Goal: Information Seeking & Learning: Find specific fact

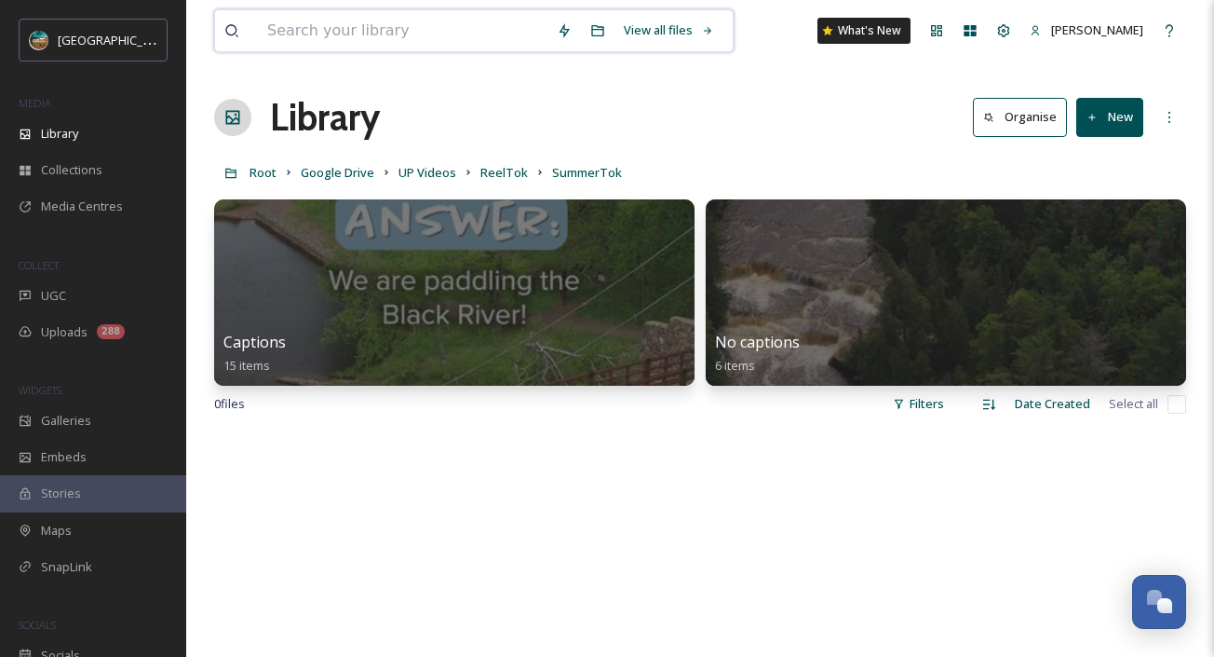
click at [358, 28] on input at bounding box center [403, 30] width 290 height 41
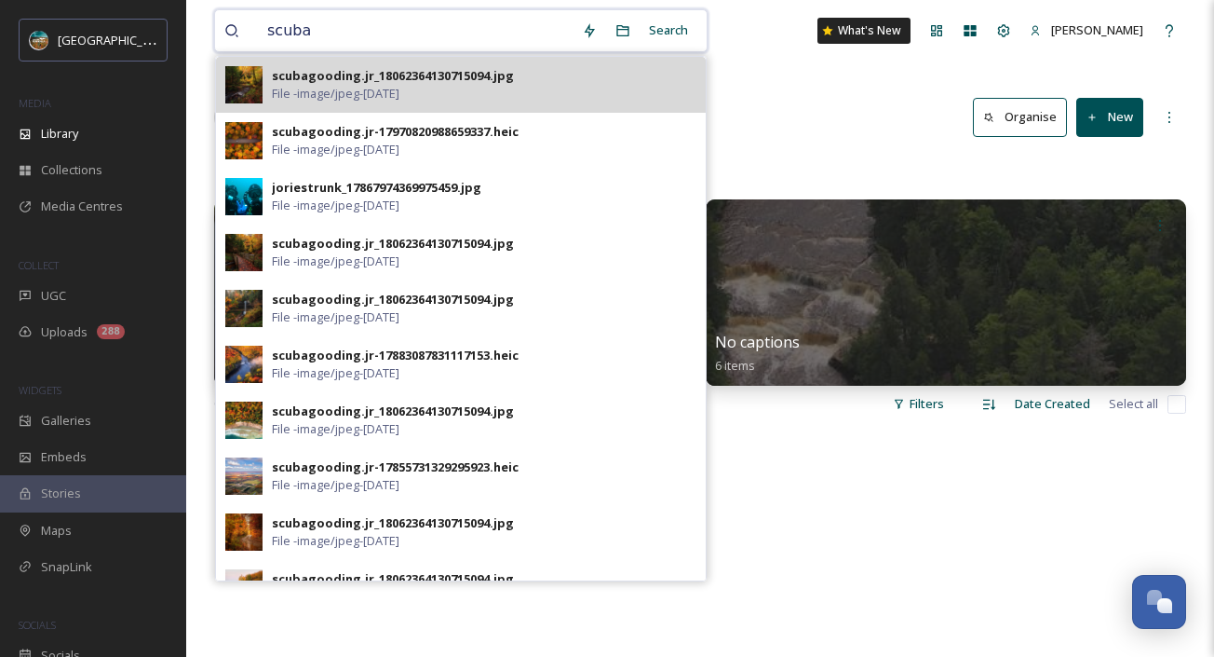
type input "scuba"
click at [278, 92] on span "File - image/jpeg - Dec 11 2024" at bounding box center [336, 94] width 128 height 18
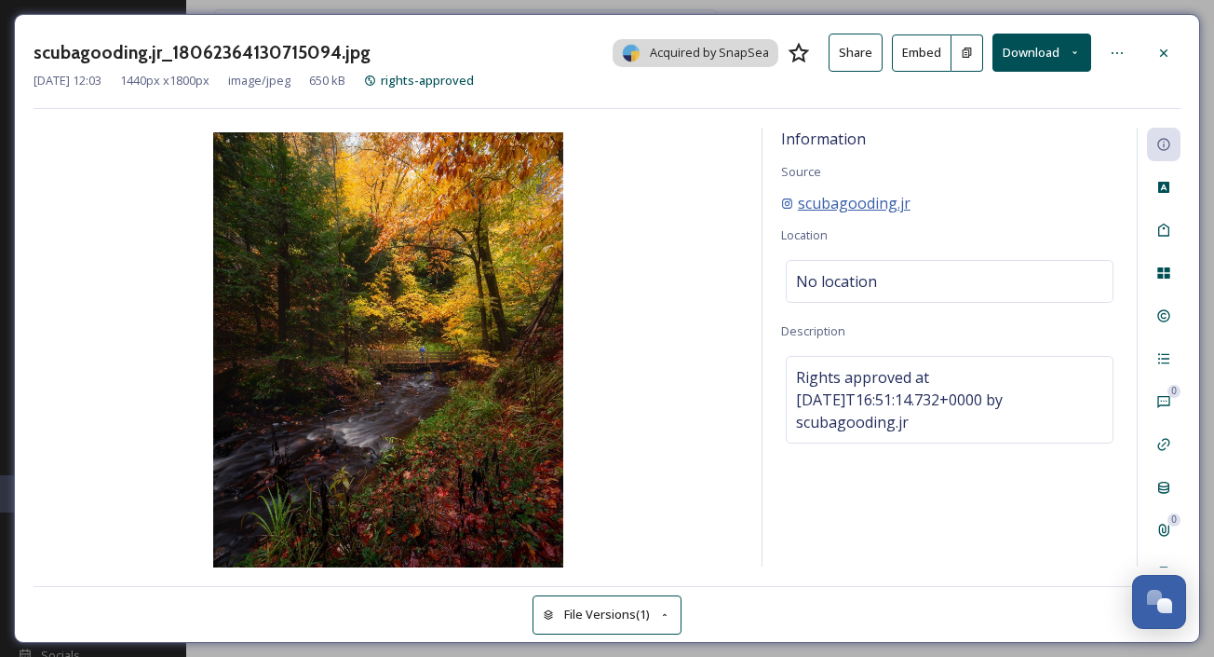
click at [869, 200] on span "scubagooding.jr" at bounding box center [854, 203] width 113 height 22
click at [1065, 646] on div "scubagooding.jr_18062364130715094.jpg Acquired by SnapSea Share Embed Download …" at bounding box center [607, 328] width 1214 height 657
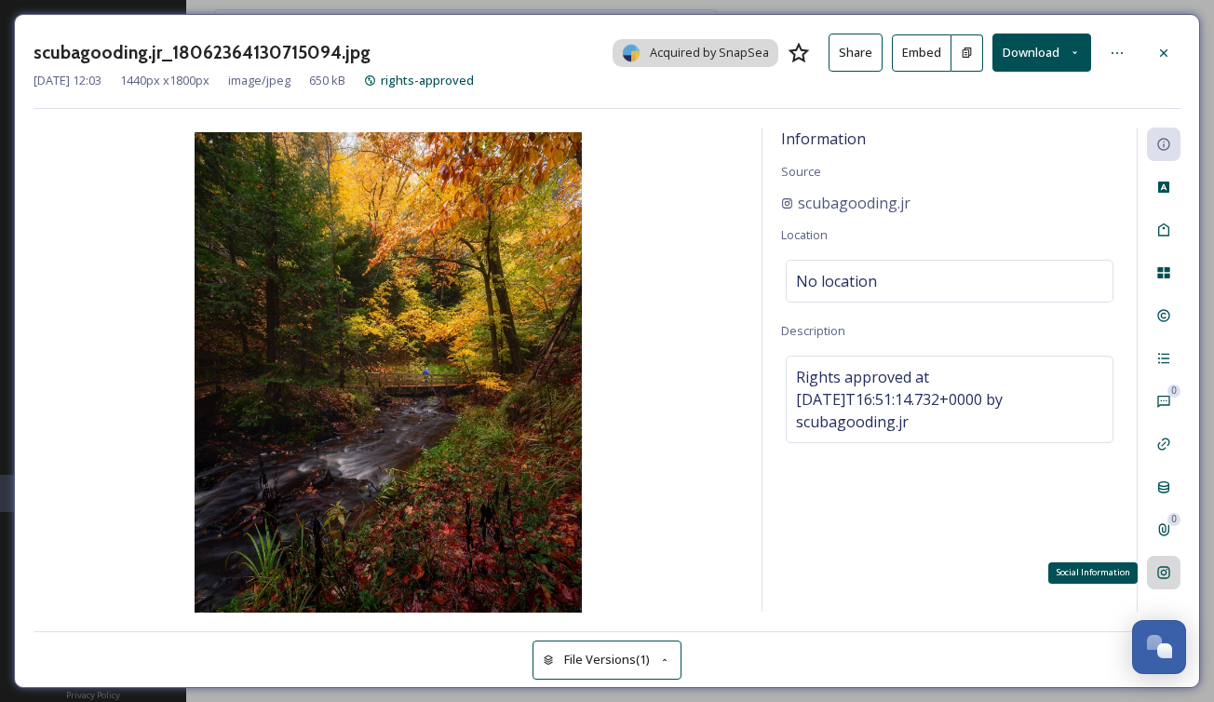
click at [1171, 576] on icon at bounding box center [1164, 572] width 15 height 15
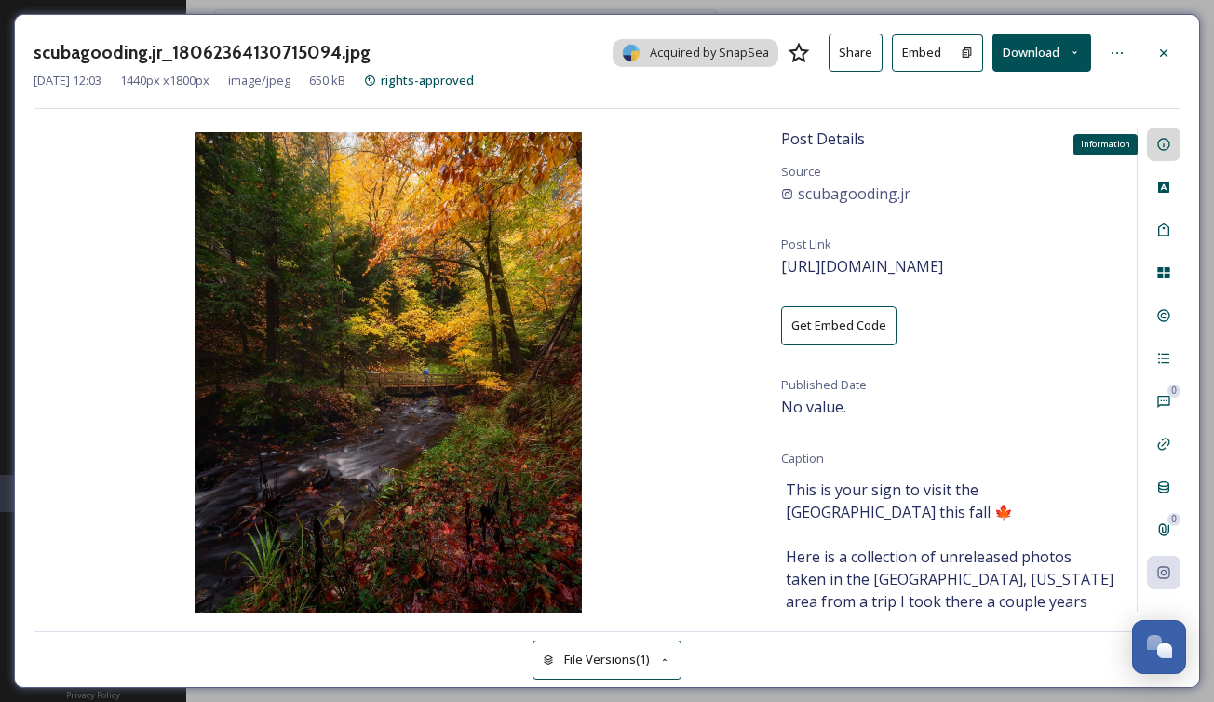
click at [1162, 154] on div "Information" at bounding box center [1164, 145] width 34 height 34
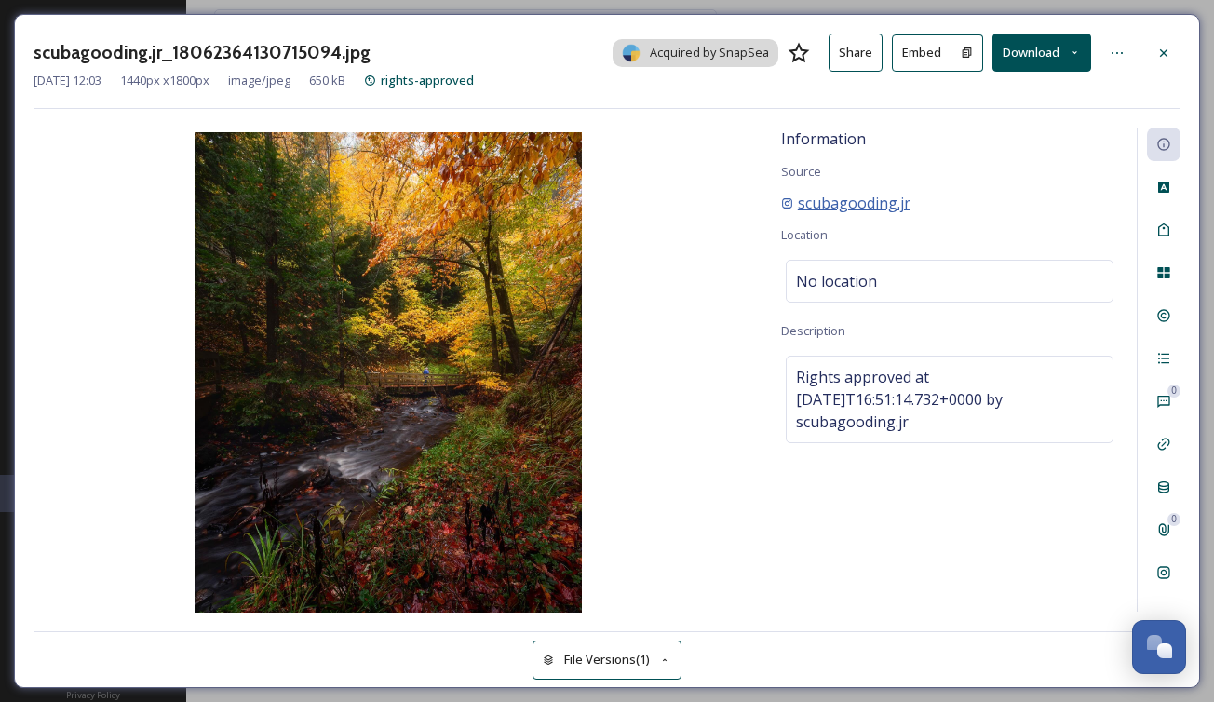
click at [885, 209] on span "scubagooding.jr" at bounding box center [854, 203] width 113 height 22
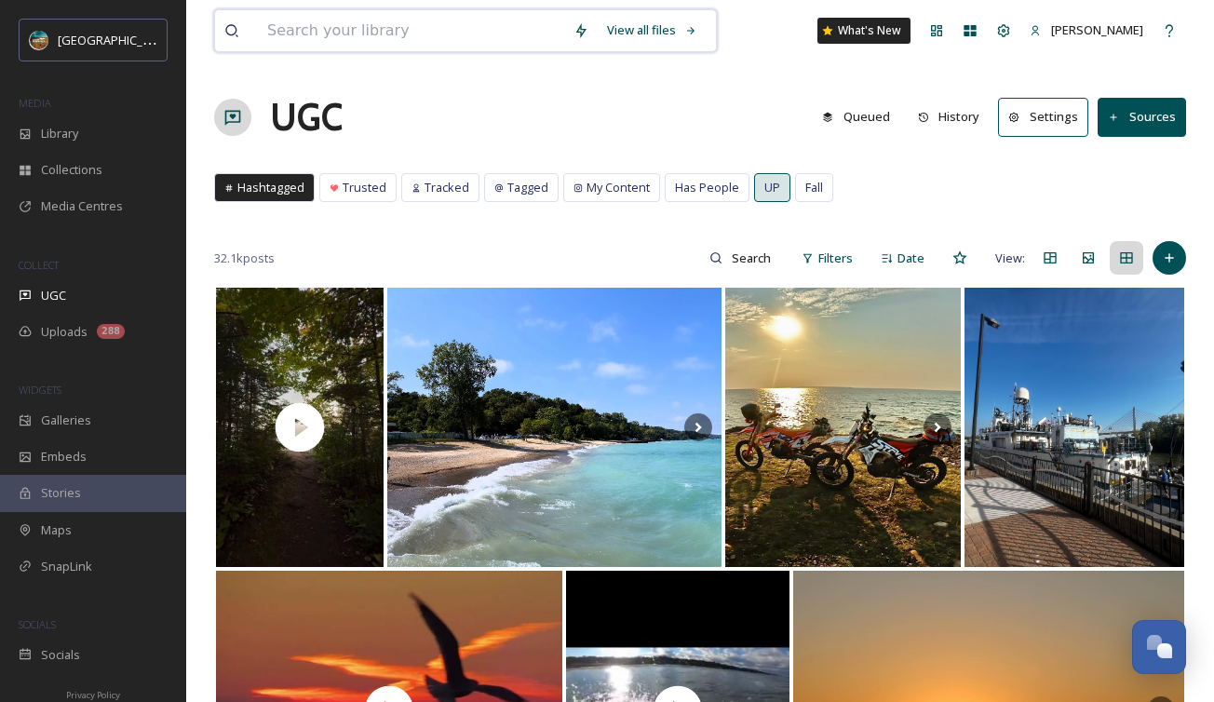
click at [498, 26] on input at bounding box center [411, 30] width 306 height 41
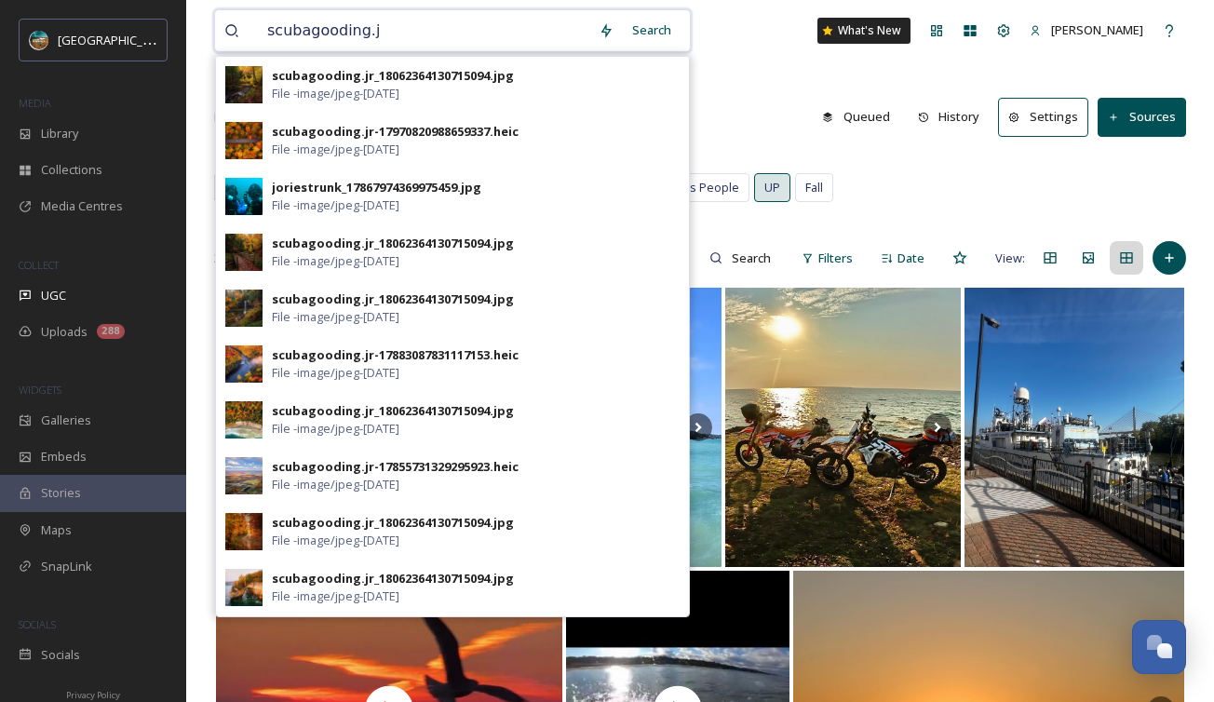
type input "scubagooding.jr"
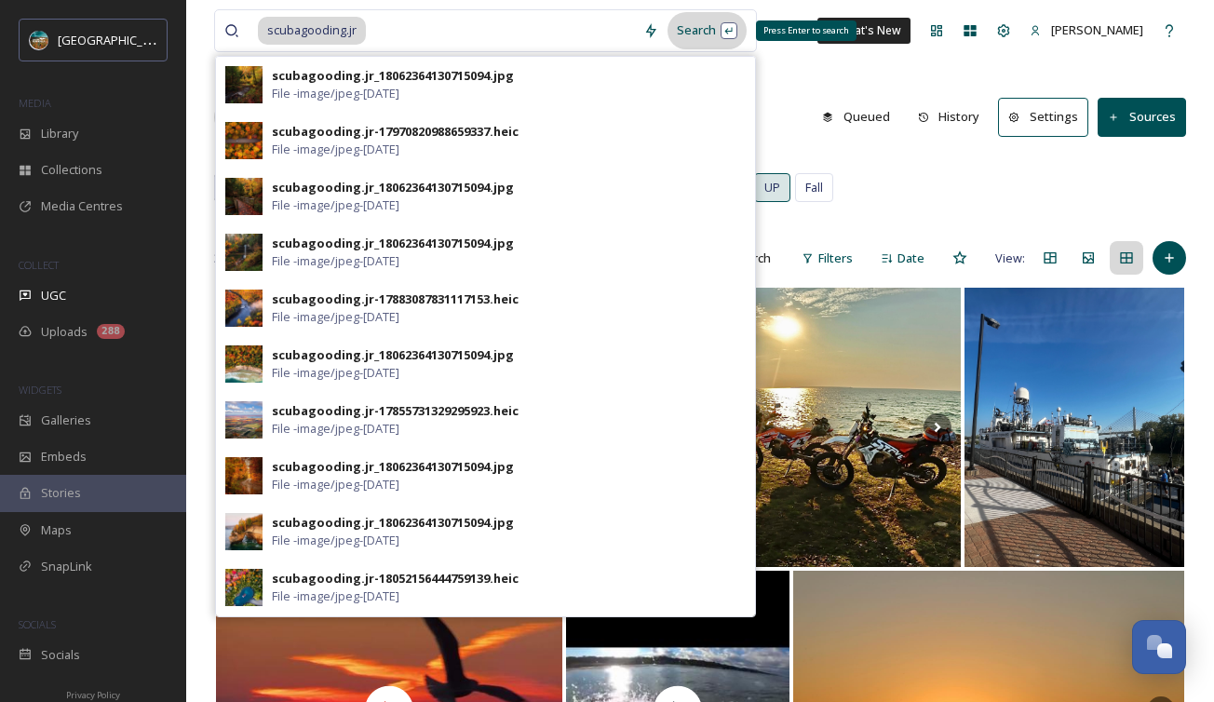
click at [712, 34] on div "Search Press Enter to search" at bounding box center [707, 30] width 79 height 36
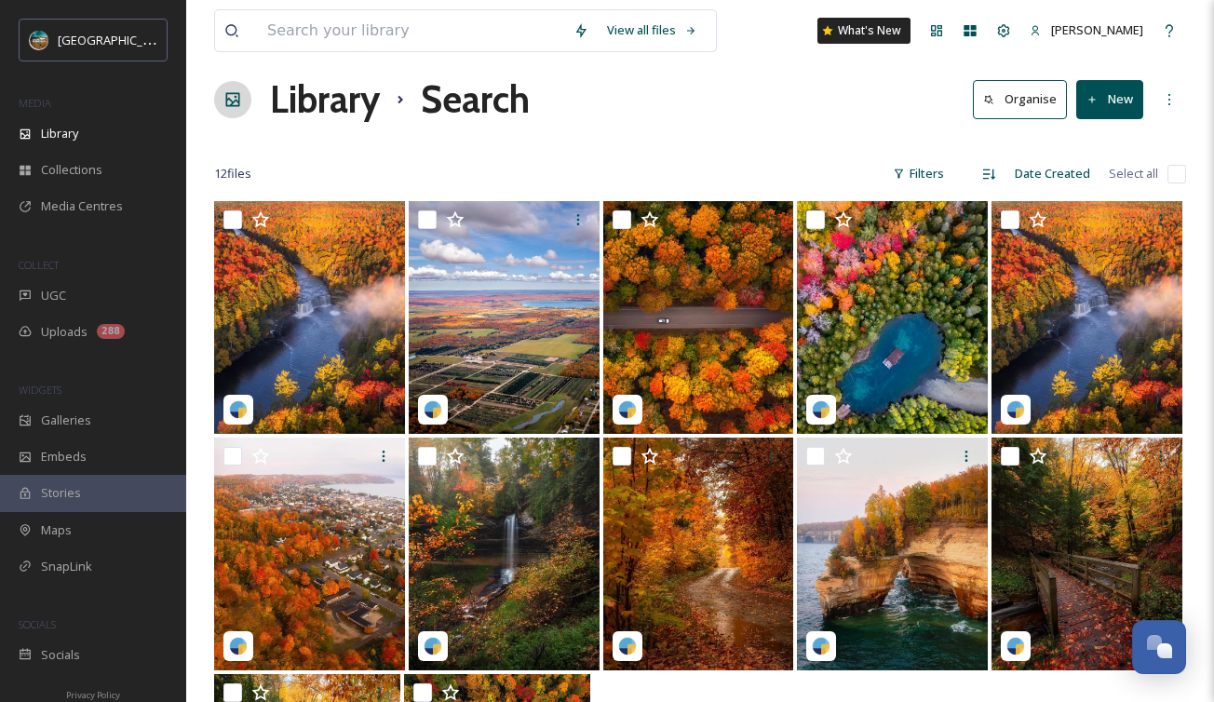
scroll to position [27, 0]
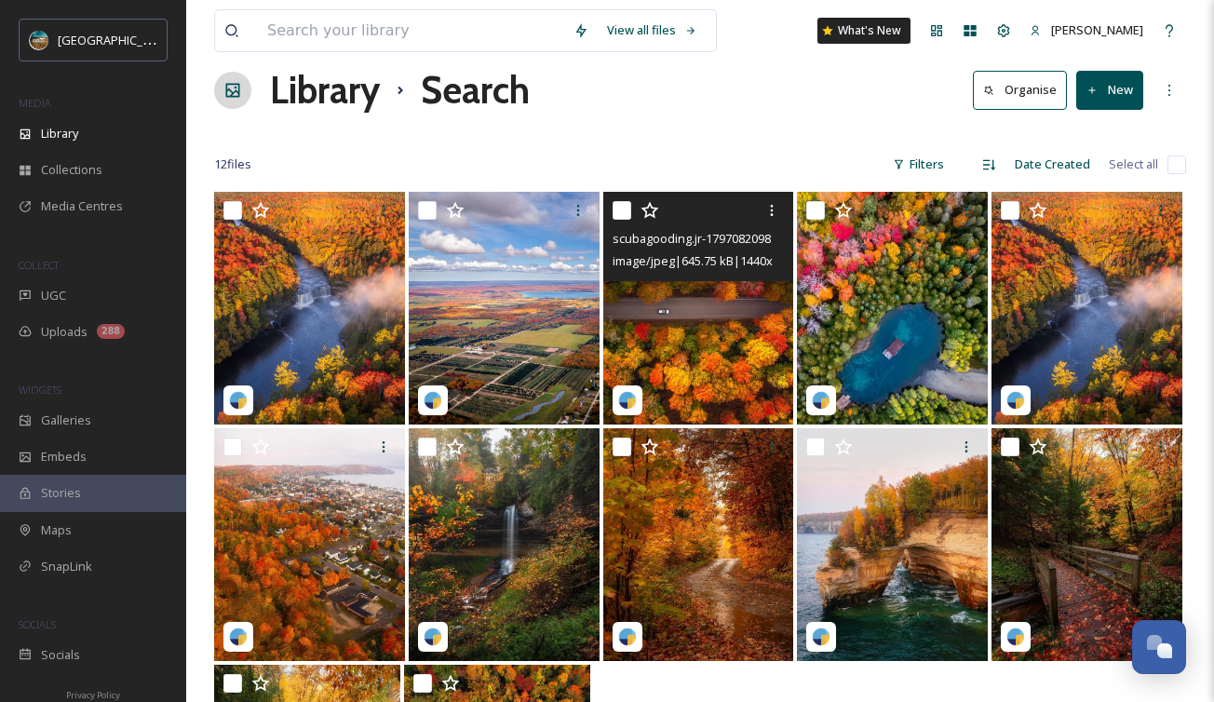
click at [719, 292] on img at bounding box center [698, 308] width 191 height 233
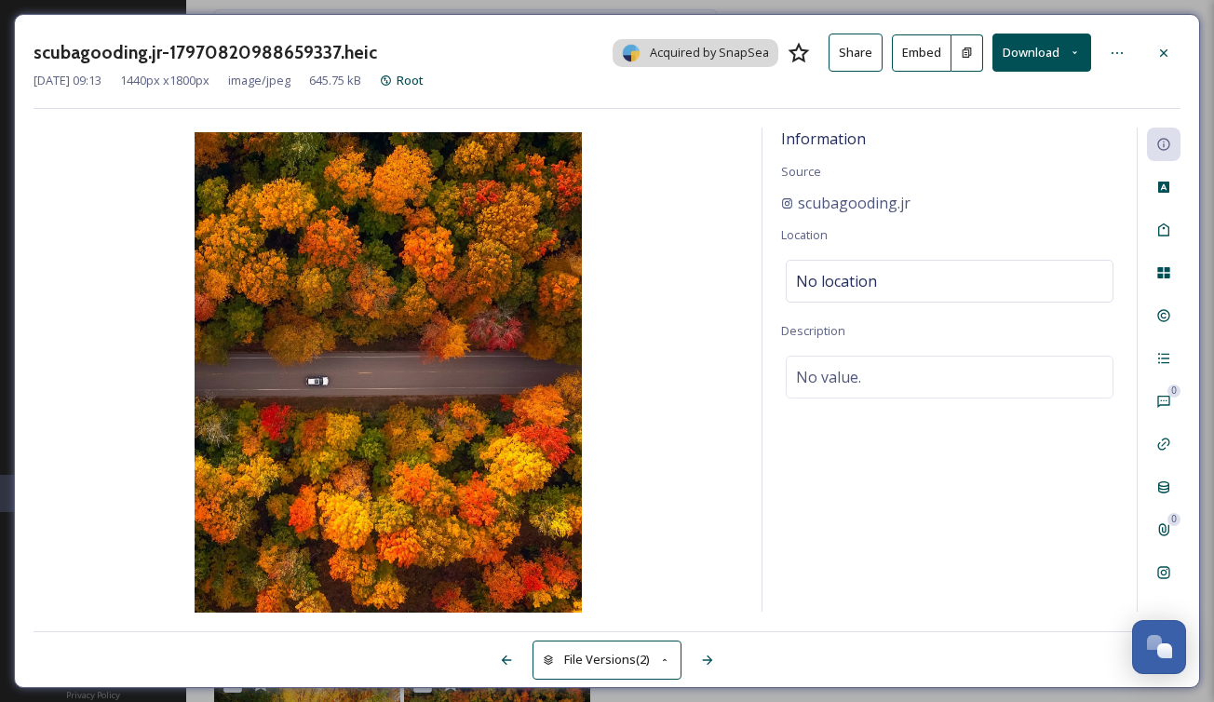
click at [1173, 589] on div "0 0" at bounding box center [1159, 370] width 44 height 484
click at [1168, 573] on icon at bounding box center [1164, 572] width 15 height 15
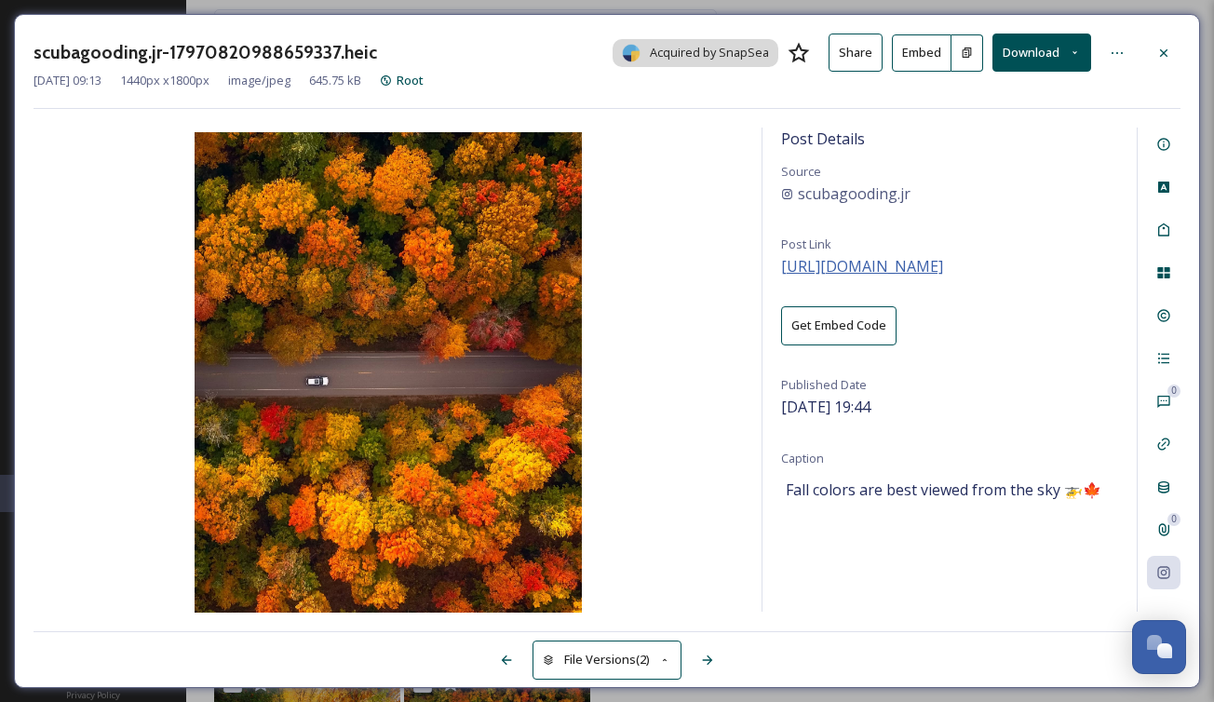
click at [943, 272] on span "https://www.instagram.com/p/DBsDll8MS9H/" at bounding box center [862, 266] width 162 height 20
